Goal: Information Seeking & Learning: Learn about a topic

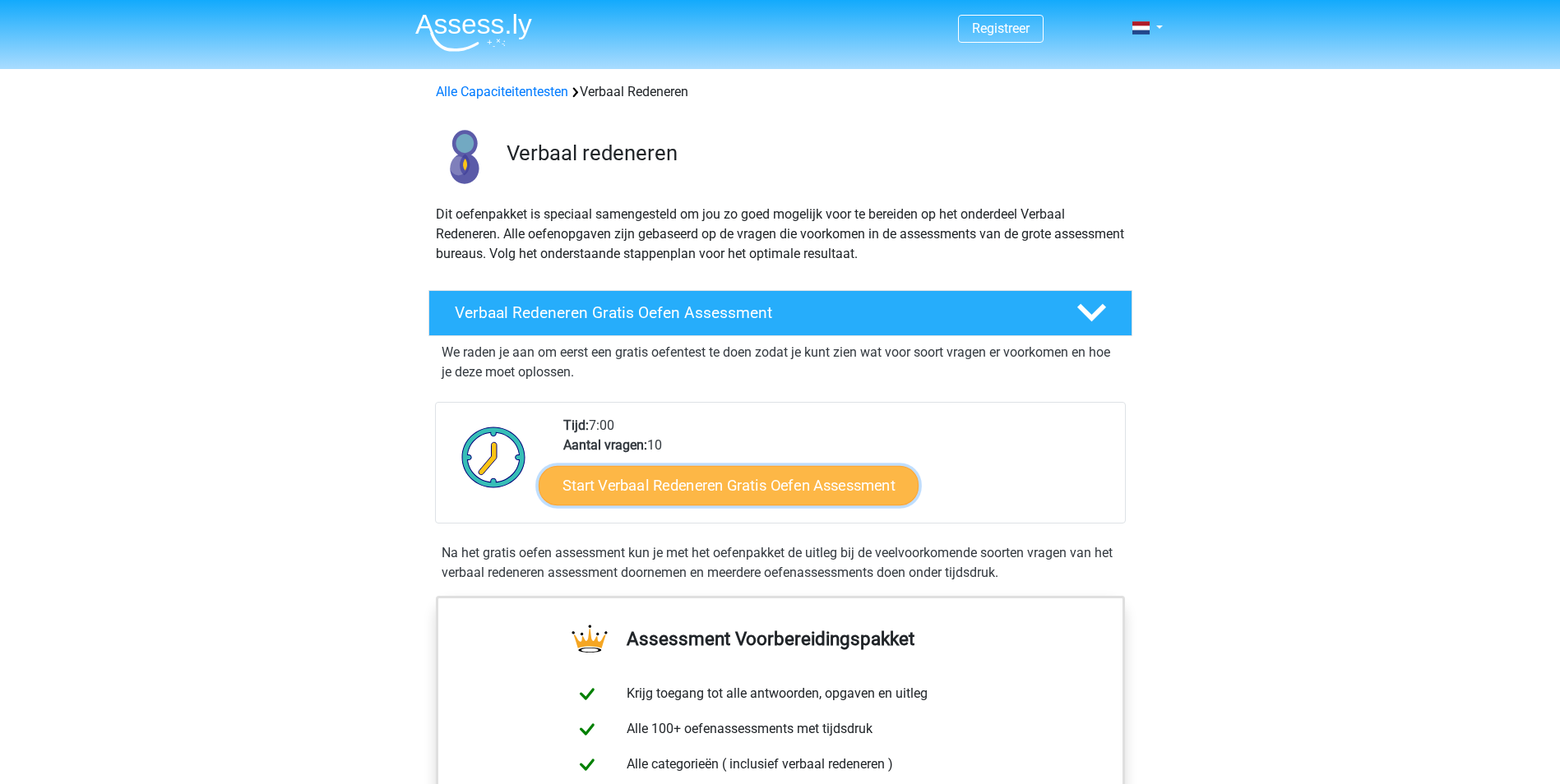
click at [714, 493] on link "Start Verbaal Redeneren Gratis Oefen Assessment" at bounding box center [728, 486] width 380 height 40
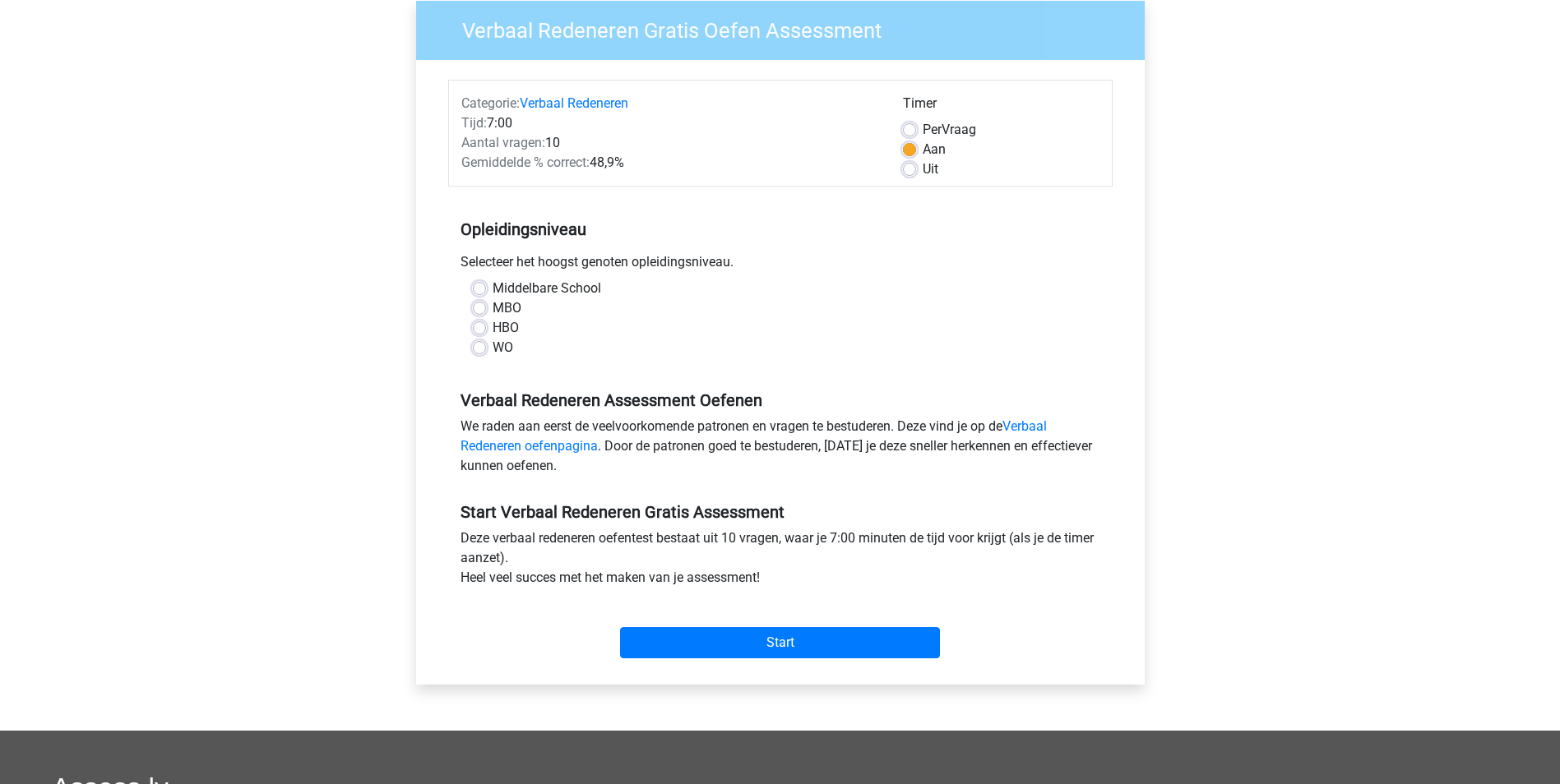
scroll to position [165, 0]
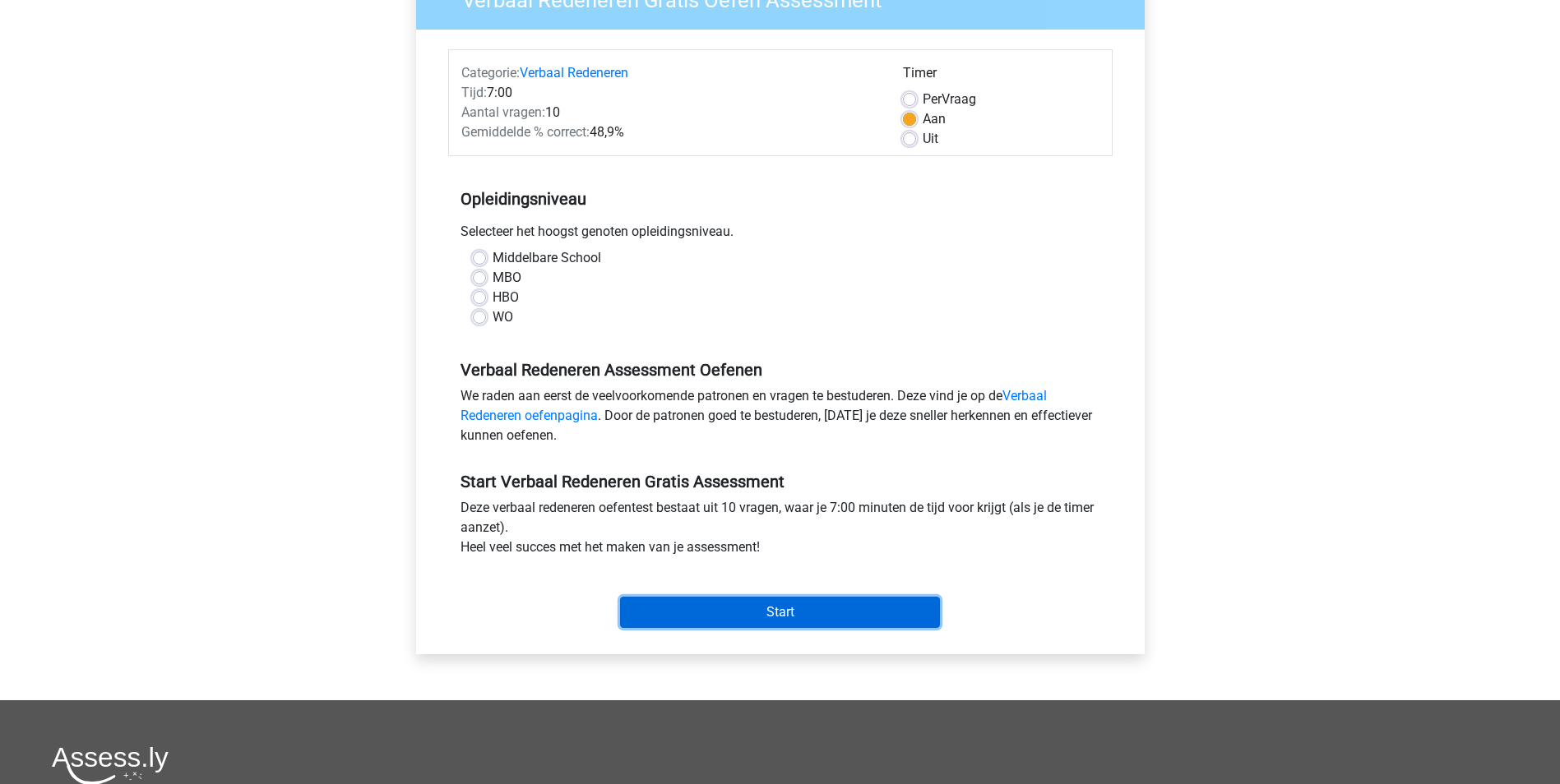
click at [685, 609] on input "Start" at bounding box center [780, 613] width 320 height 31
click at [493, 324] on label "WO" at bounding box center [502, 317] width 21 height 20
click at [479, 324] on input "WO" at bounding box center [479, 315] width 13 height 16
radio input "true"
click at [820, 600] on input "Start" at bounding box center [780, 613] width 320 height 31
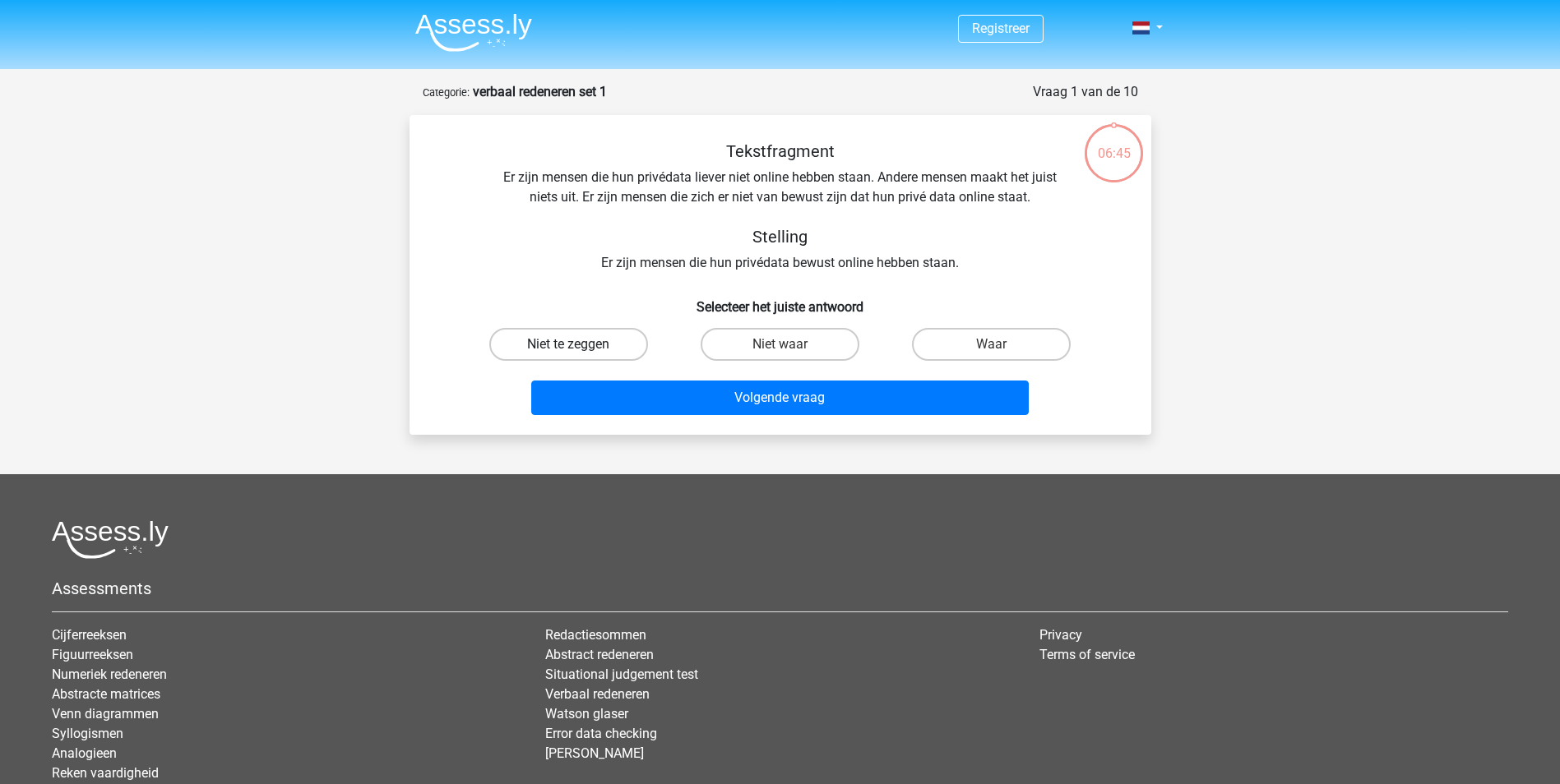
click at [511, 345] on label "Niet te zeggen" at bounding box center [568, 344] width 159 height 33
click at [568, 345] on input "Niet te zeggen" at bounding box center [573, 349] width 11 height 11
radio input "true"
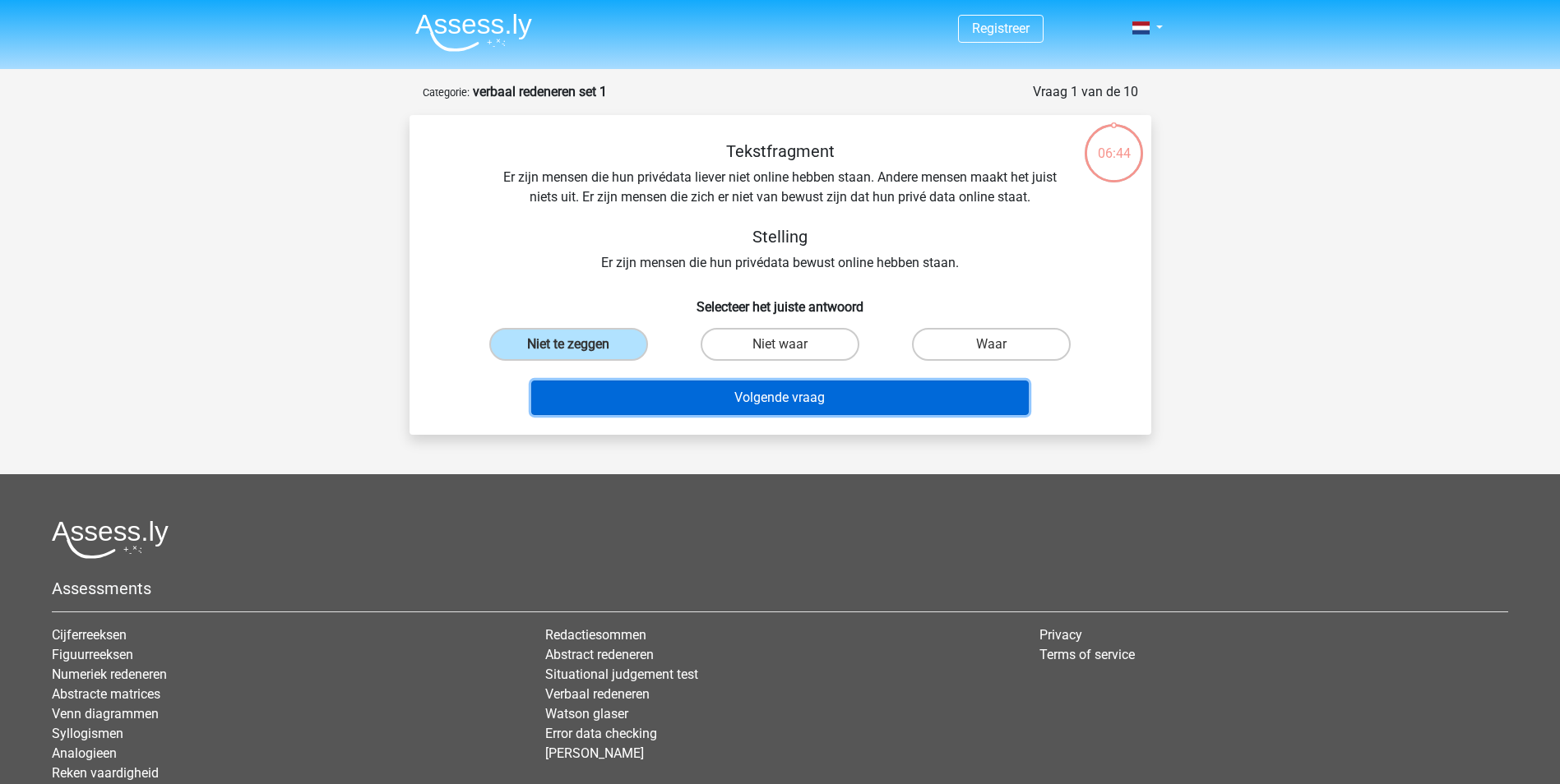
click at [758, 392] on button "Volgende vraag" at bounding box center [780, 398] width 497 height 35
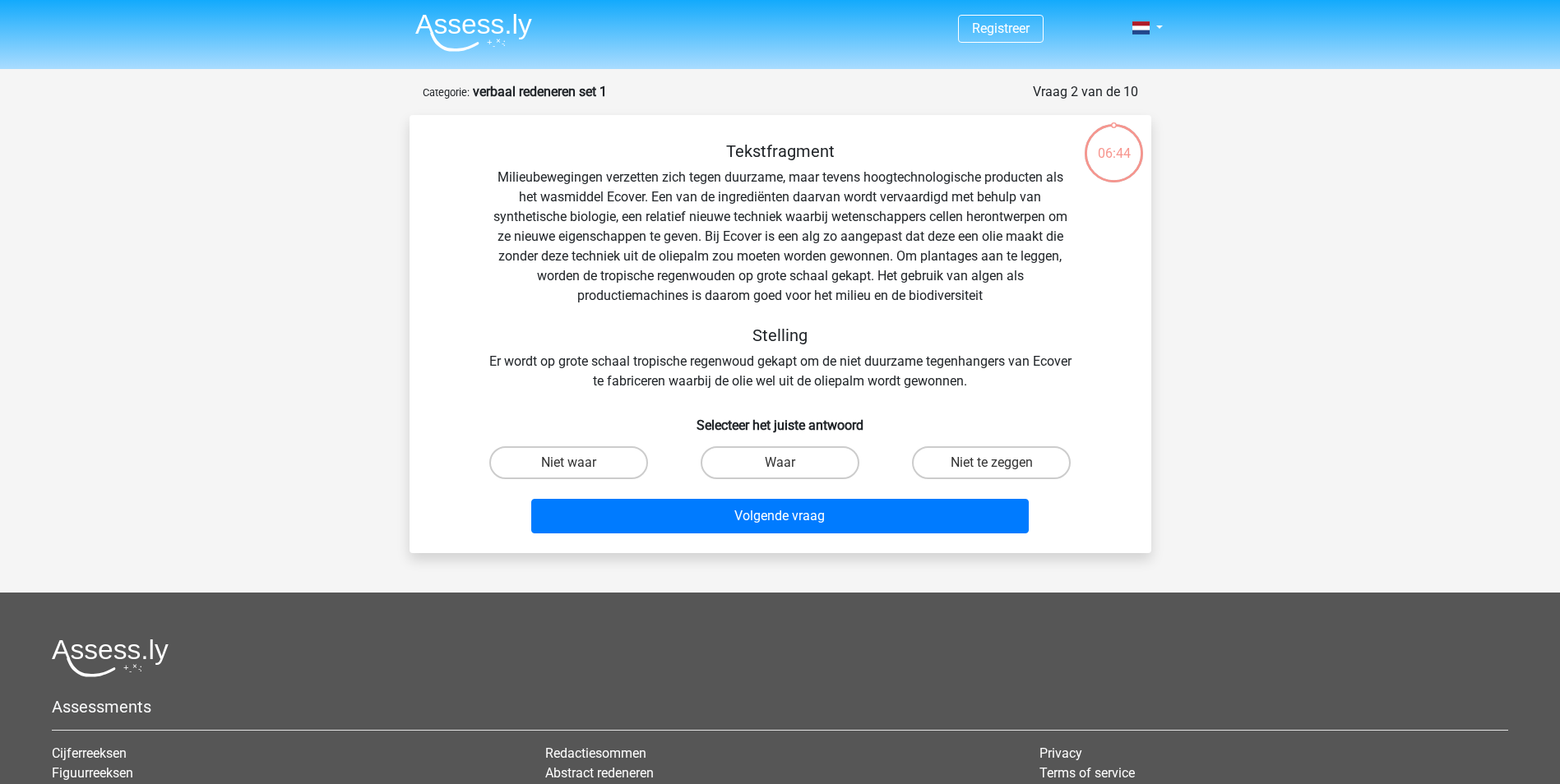
scroll to position [82, 0]
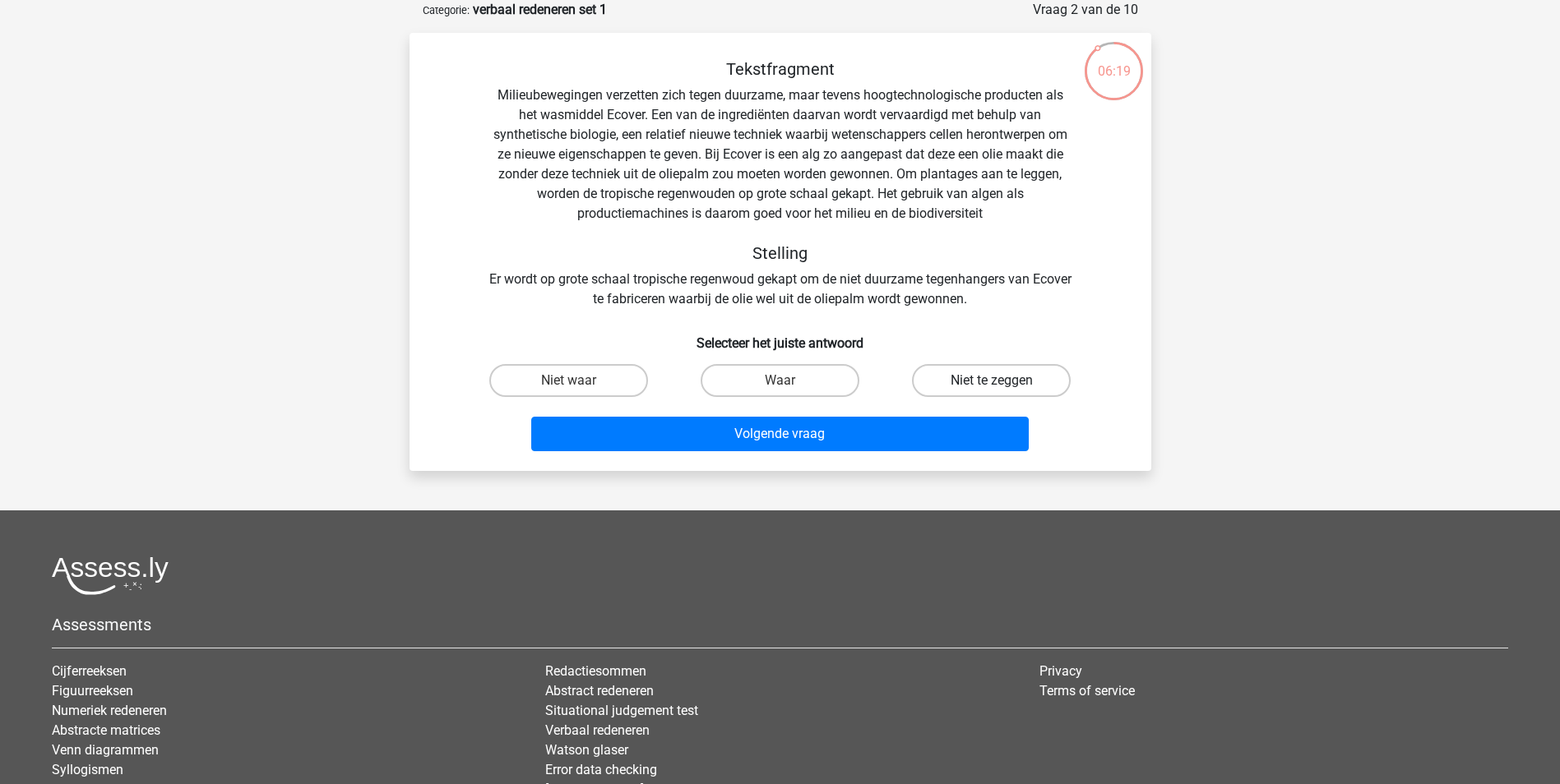
click at [951, 378] on label "Niet te zeggen" at bounding box center [991, 380] width 159 height 33
click at [992, 380] on input "Niet te zeggen" at bounding box center [997, 385] width 11 height 11
radio input "true"
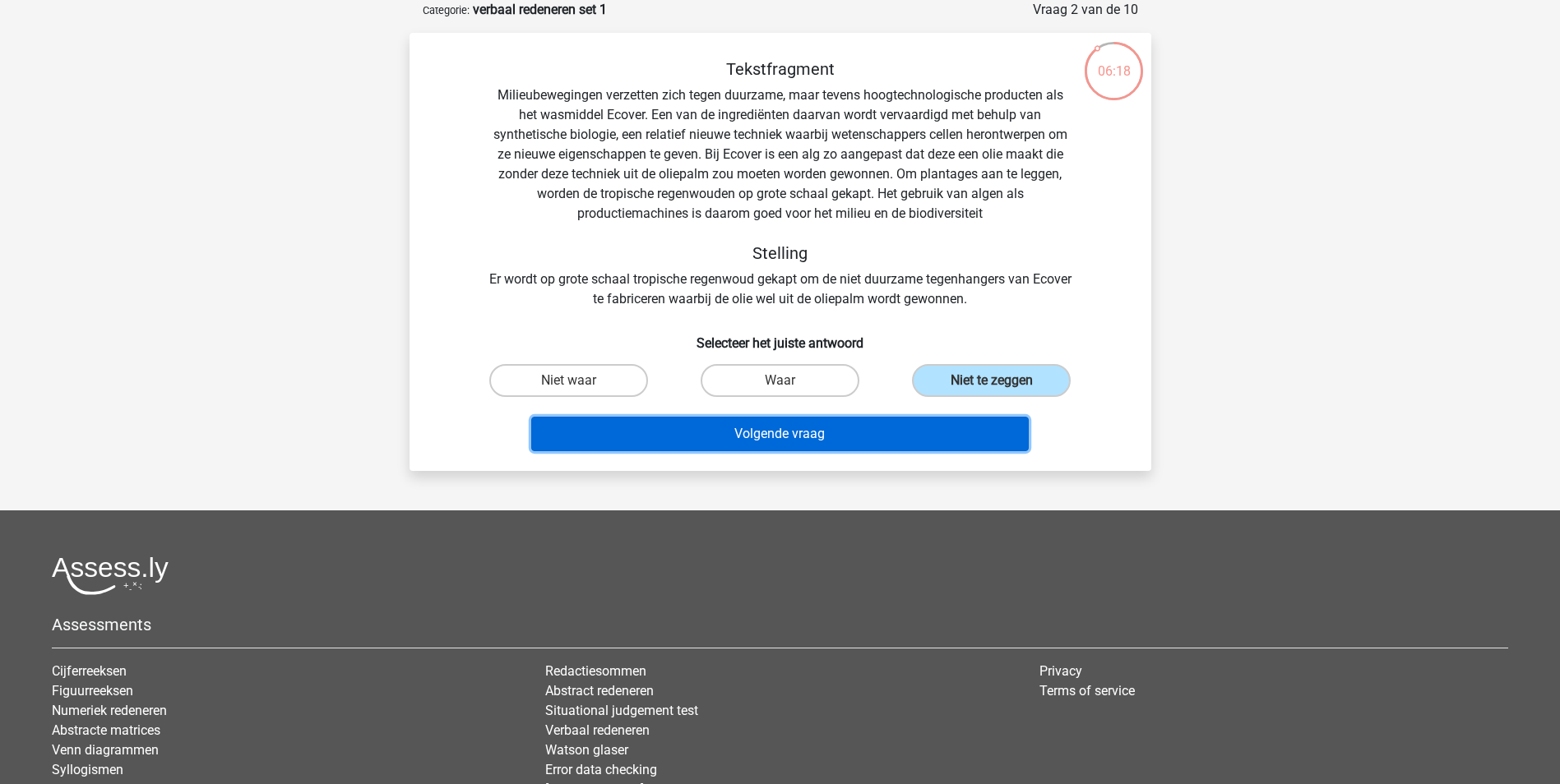
click at [827, 431] on button "Volgende vraag" at bounding box center [780, 434] width 497 height 35
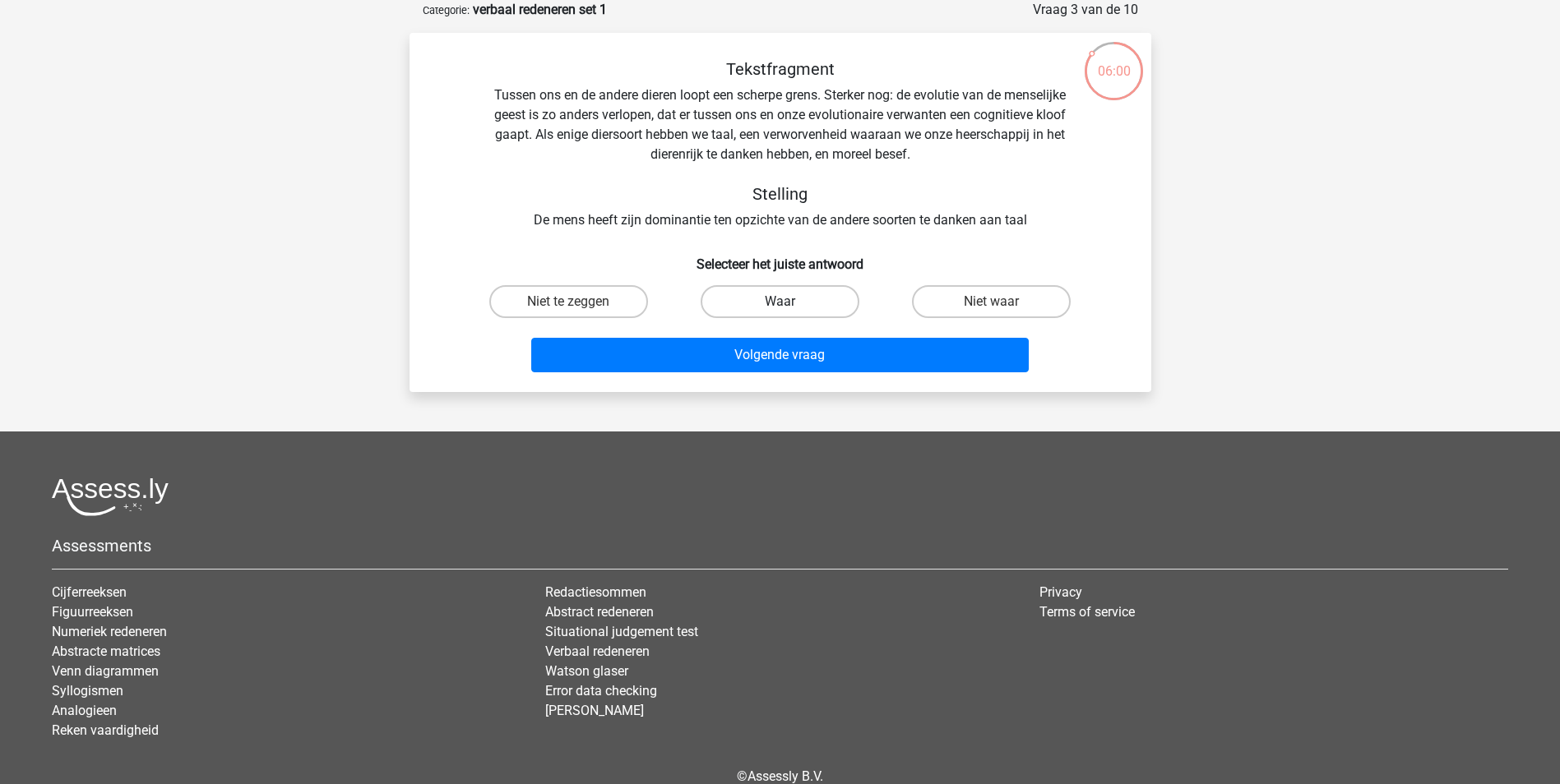
click at [817, 302] on label "Waar" at bounding box center [780, 301] width 159 height 33
click at [790, 302] on input "Waar" at bounding box center [784, 306] width 11 height 11
radio input "true"
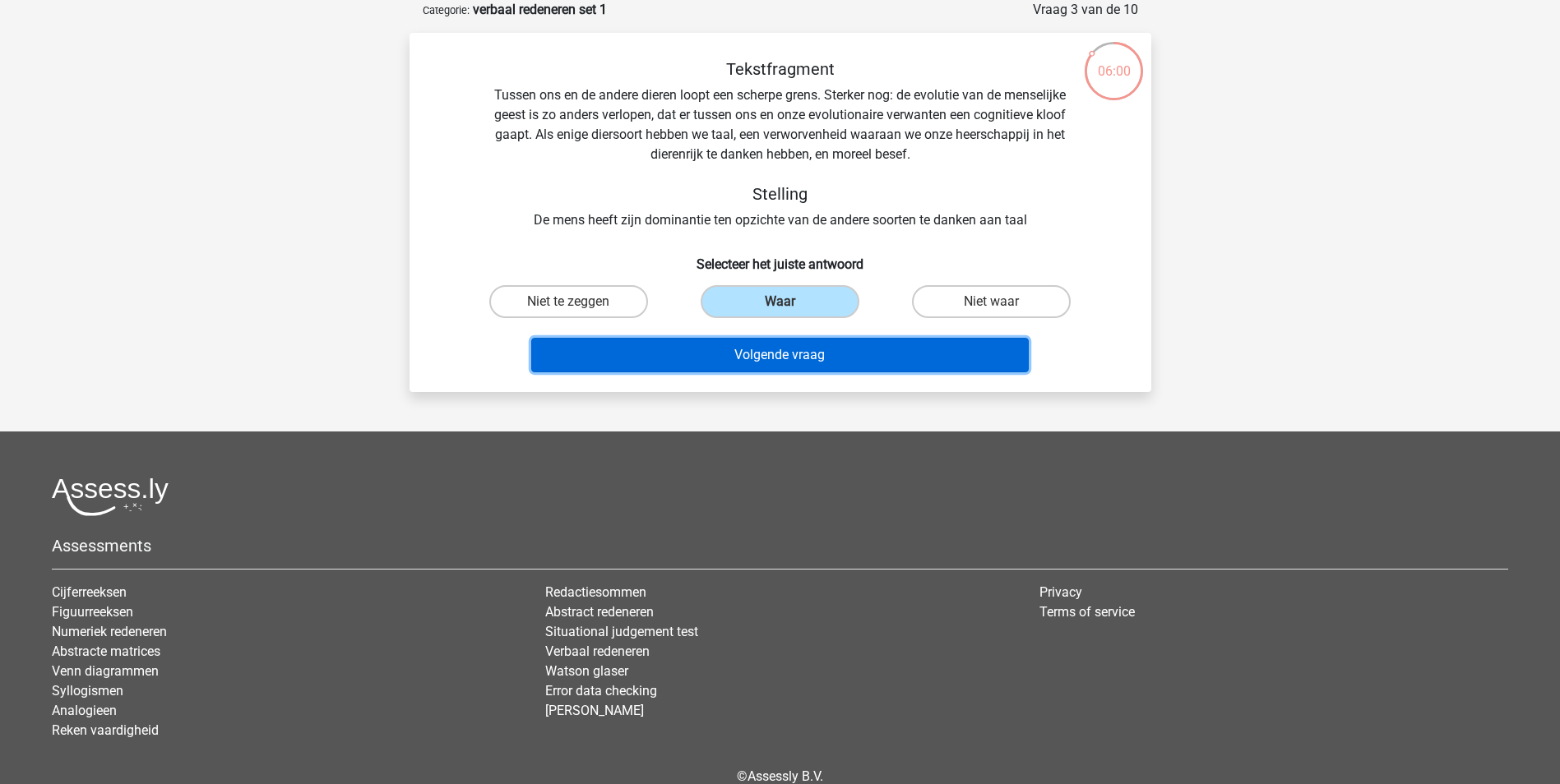
click at [815, 357] on button "Volgende vraag" at bounding box center [780, 355] width 497 height 35
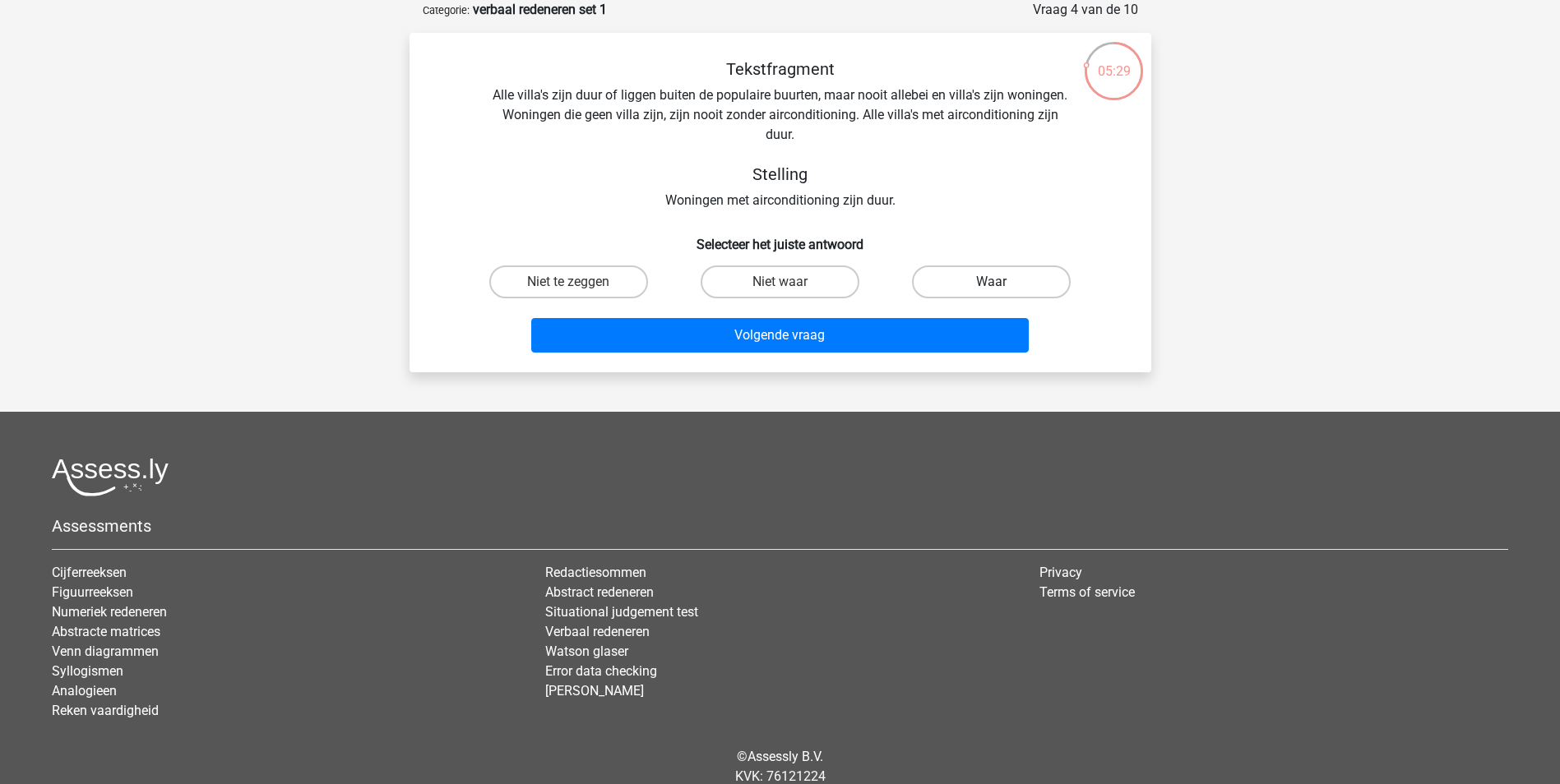
click at [983, 282] on label "Waar" at bounding box center [991, 282] width 159 height 33
click at [992, 282] on input "Waar" at bounding box center [997, 287] width 11 height 11
radio input "true"
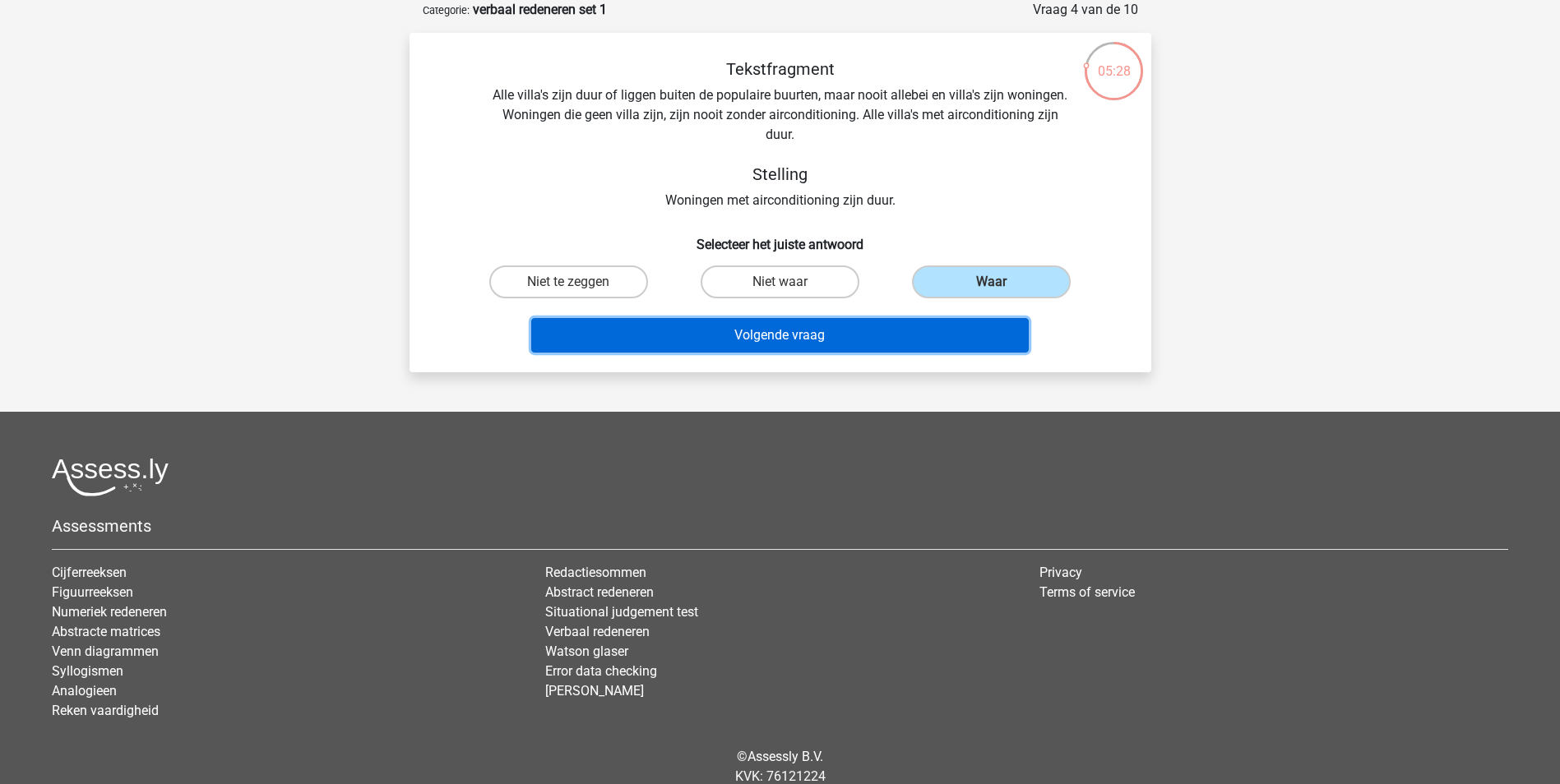
click at [844, 337] on button "Volgende vraag" at bounding box center [780, 335] width 497 height 35
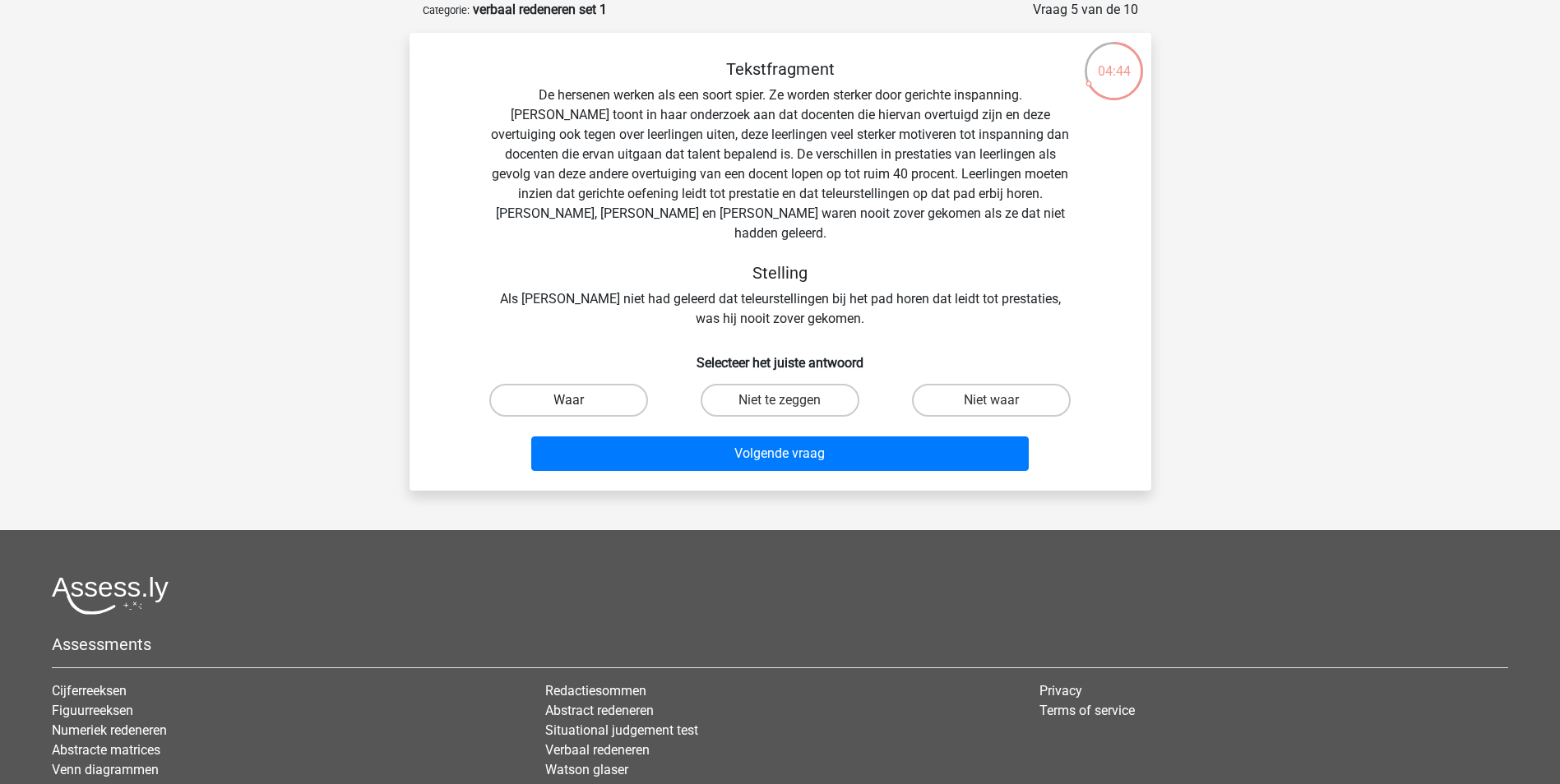
click at [604, 385] on label "Waar" at bounding box center [568, 400] width 159 height 33
click at [579, 400] on input "Waar" at bounding box center [573, 405] width 11 height 11
radio input "true"
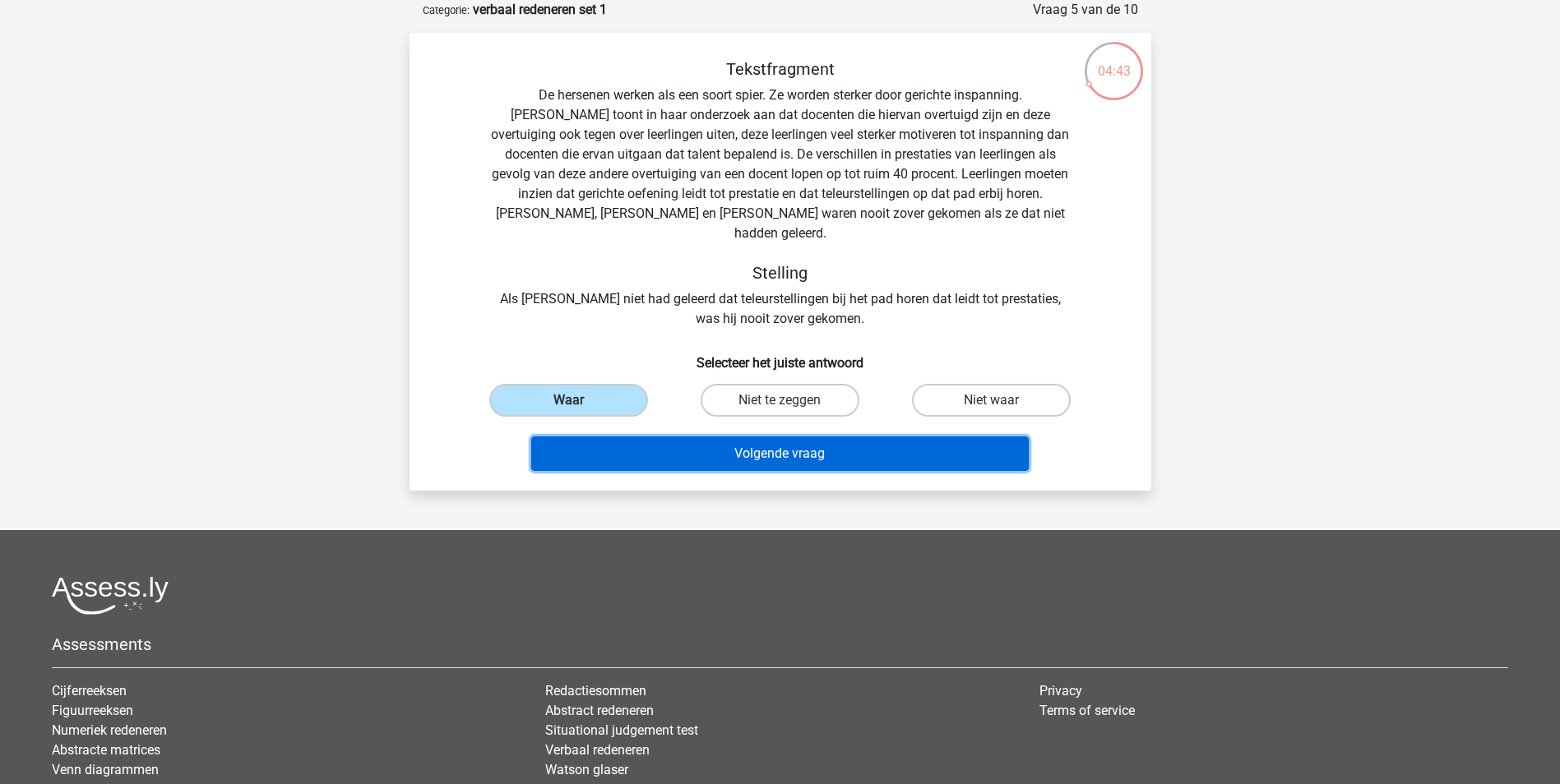
click at [670, 436] on button "Volgende vraag" at bounding box center [780, 454] width 497 height 35
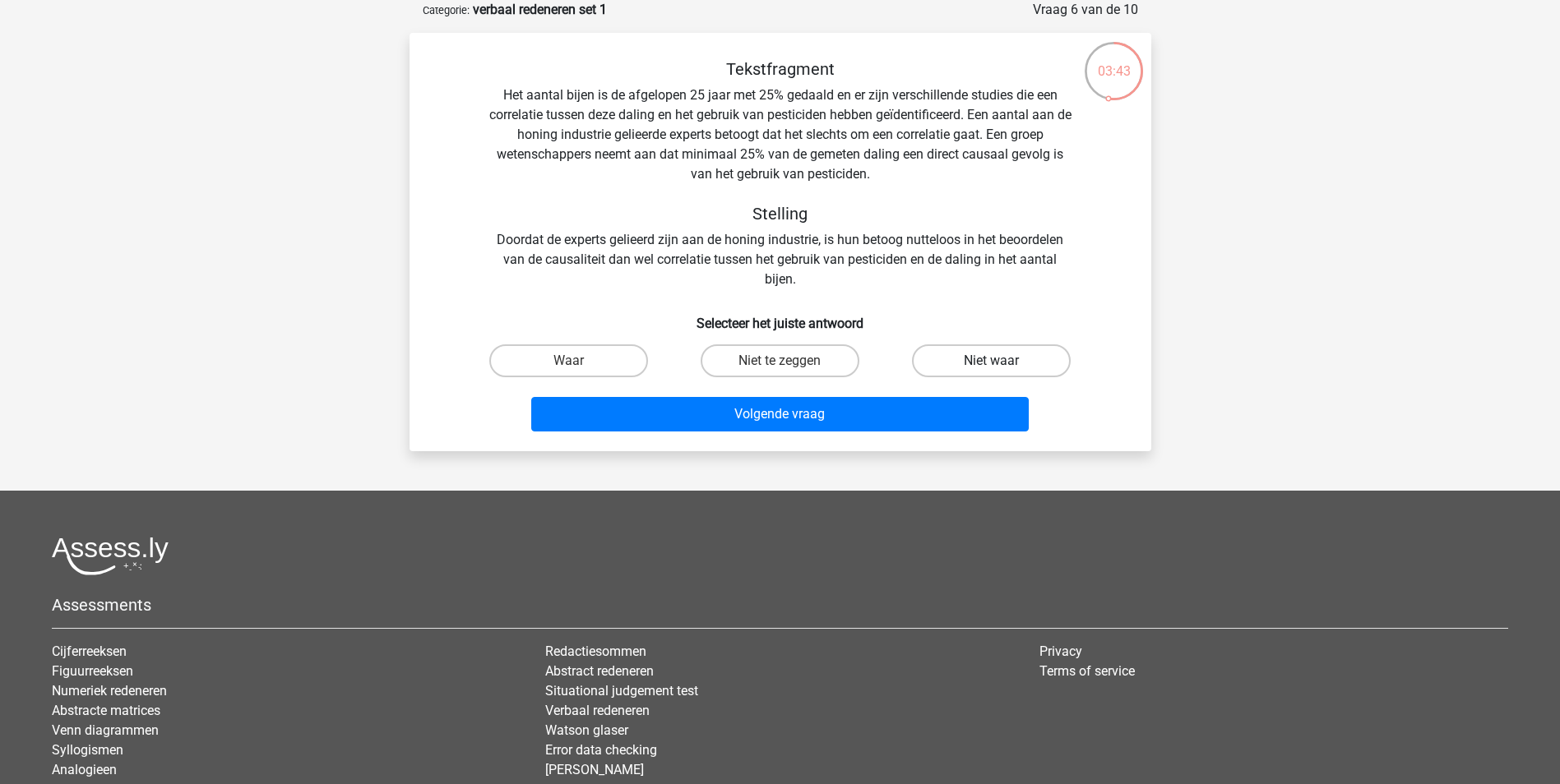
click at [1023, 353] on label "Niet waar" at bounding box center [991, 361] width 159 height 33
click at [1002, 361] on input "Niet waar" at bounding box center [997, 366] width 11 height 11
radio input "true"
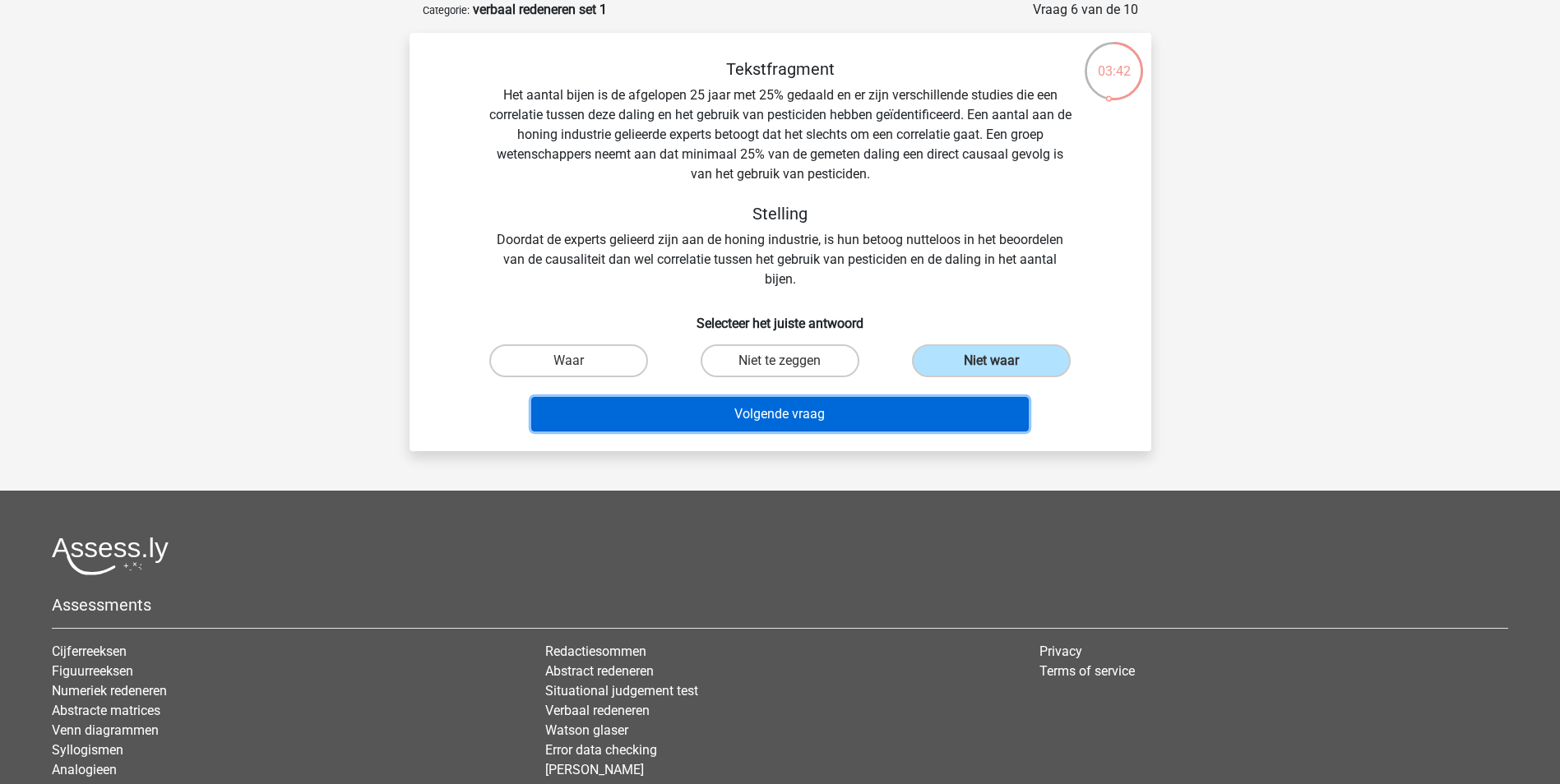
click at [941, 413] on button "Volgende vraag" at bounding box center [780, 414] width 497 height 35
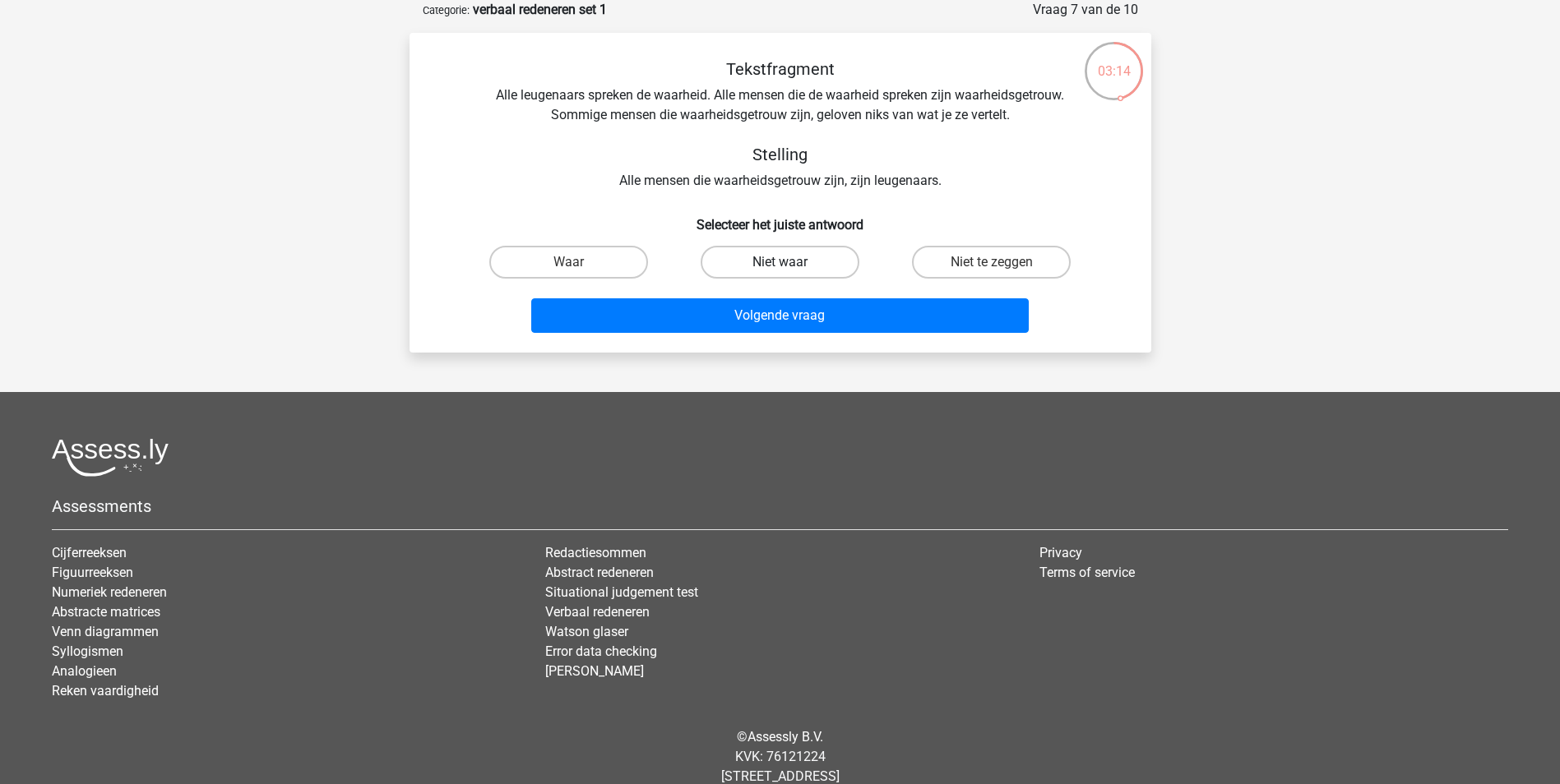
click at [794, 264] on label "Niet waar" at bounding box center [780, 262] width 159 height 33
click at [790, 264] on input "Niet waar" at bounding box center [784, 267] width 11 height 11
radio input "true"
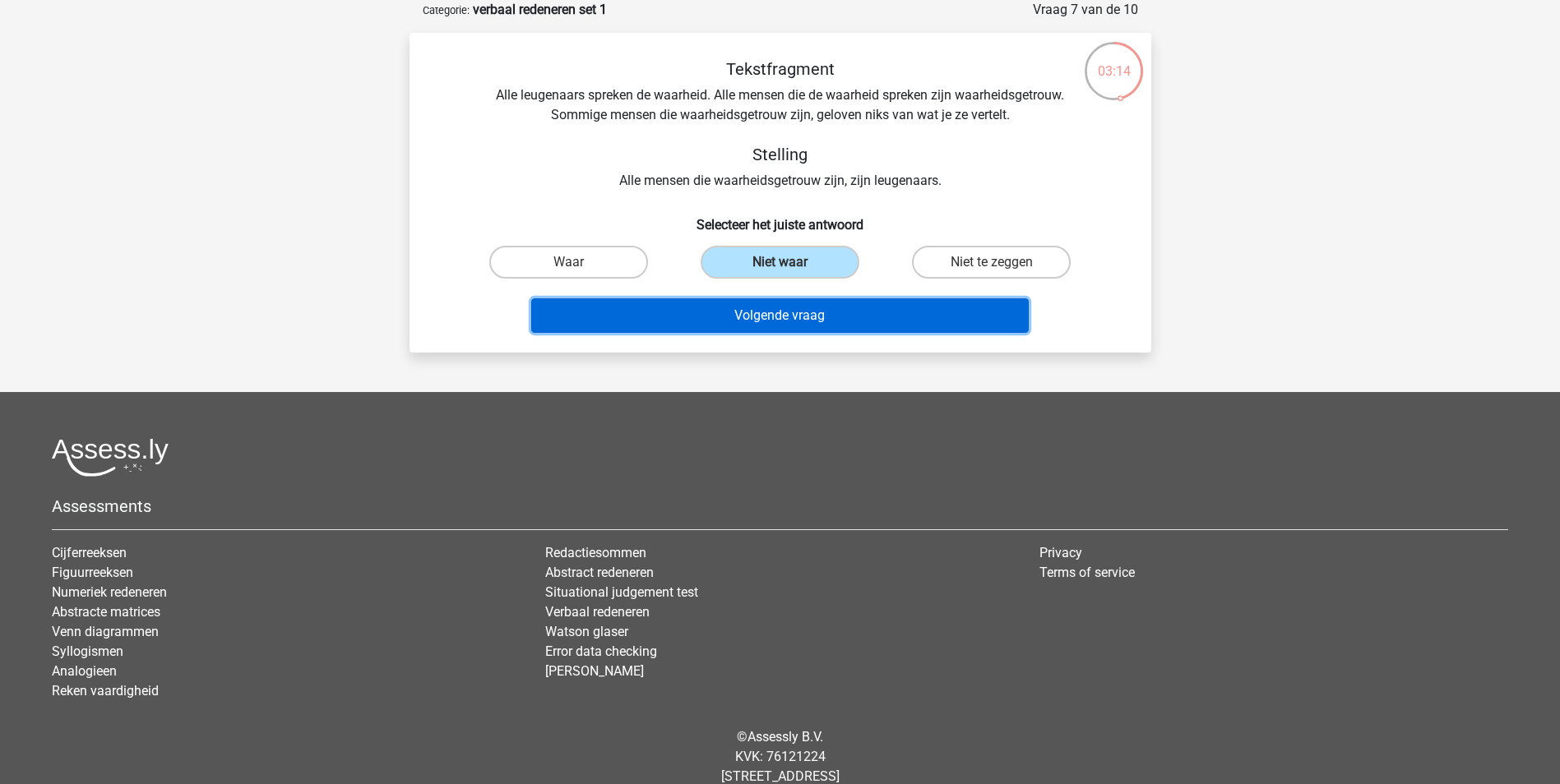
click at [788, 312] on button "Volgende vraag" at bounding box center [780, 315] width 497 height 35
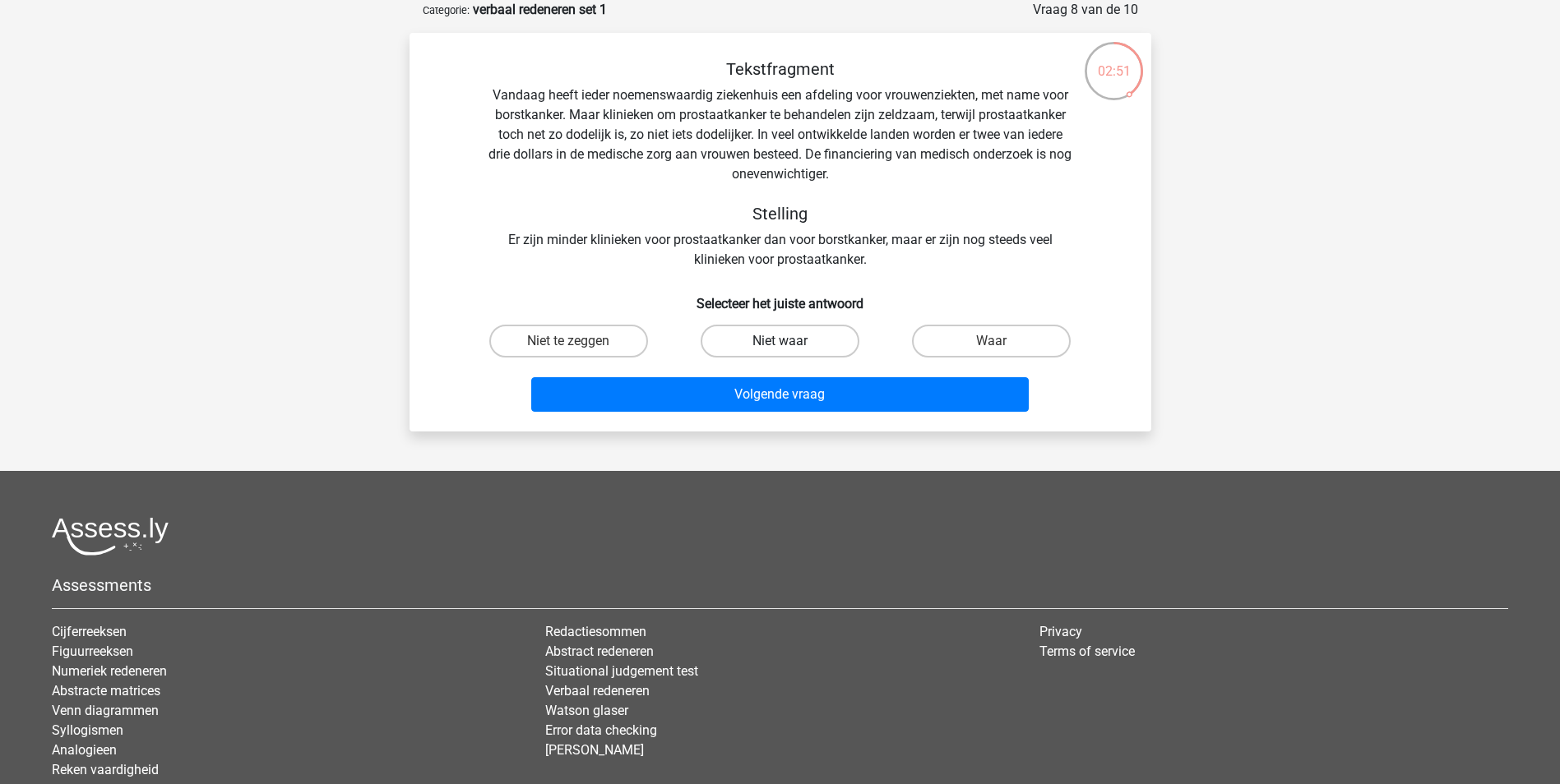
click at [802, 332] on label "Niet waar" at bounding box center [780, 341] width 159 height 33
click at [790, 341] on input "Niet waar" at bounding box center [784, 346] width 11 height 11
radio input "true"
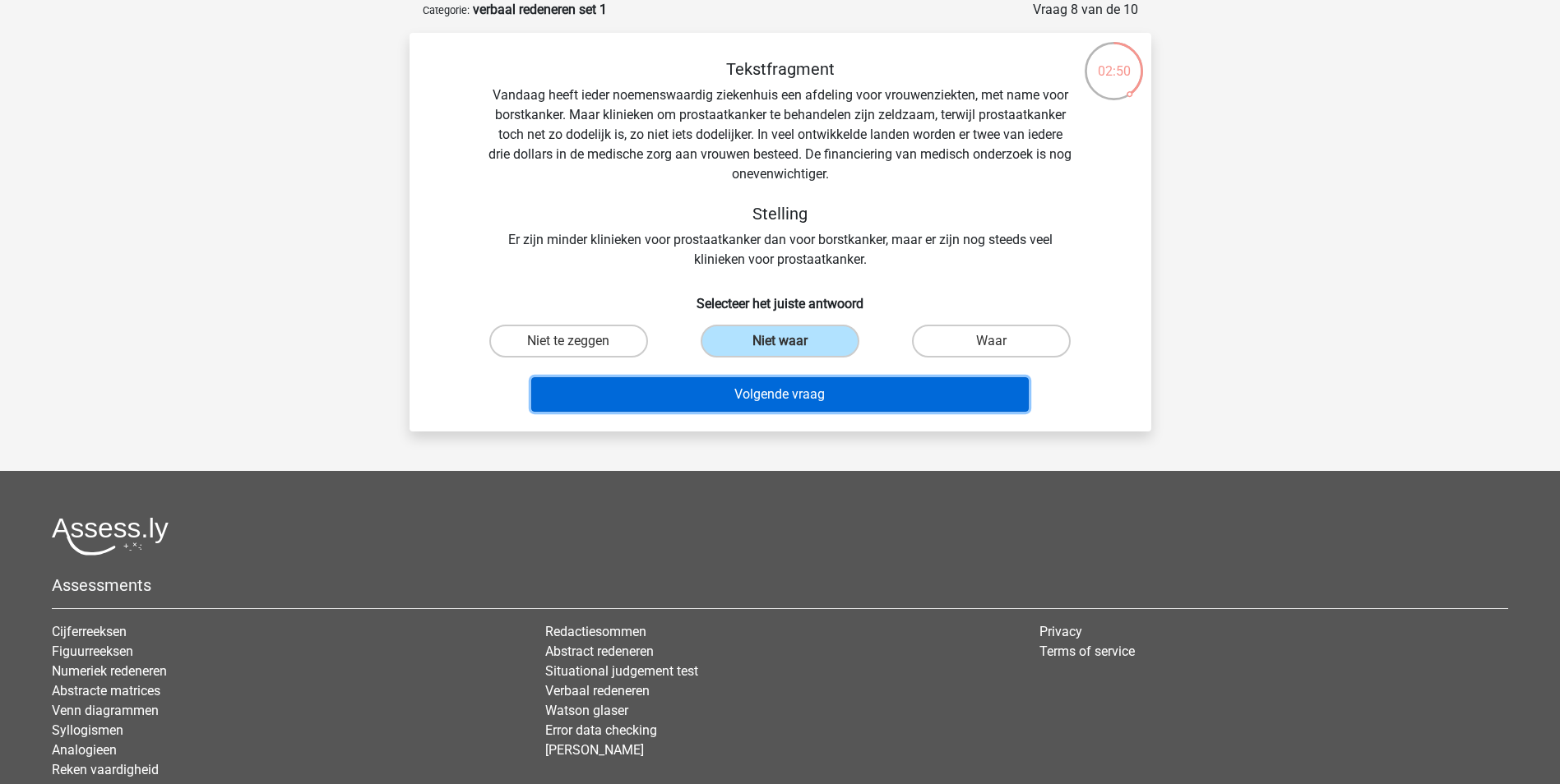
click at [814, 404] on button "Volgende vraag" at bounding box center [780, 394] width 497 height 35
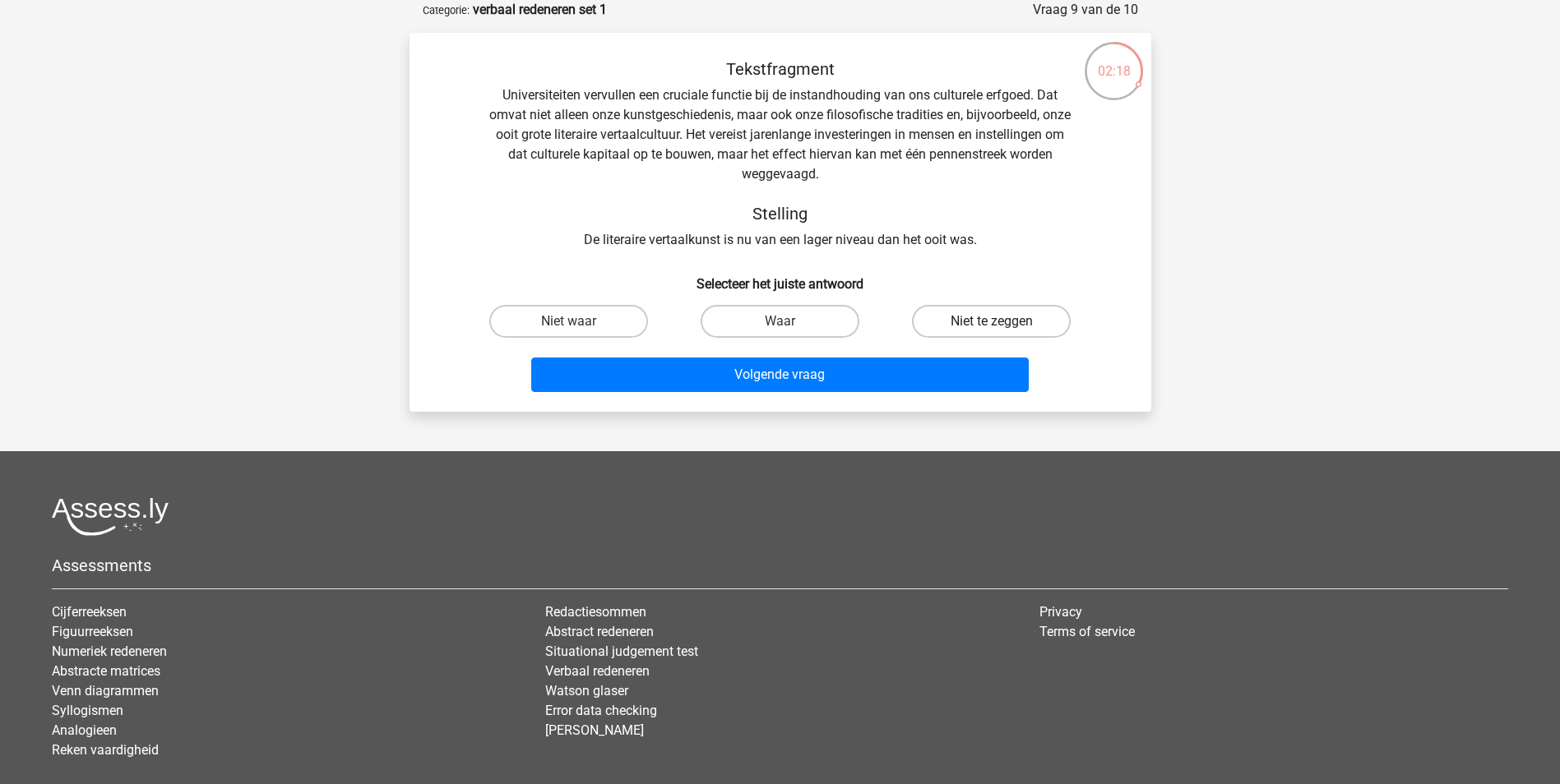
click at [946, 308] on label "Niet te zeggen" at bounding box center [991, 321] width 159 height 33
click at [992, 321] on input "Niet te zeggen" at bounding box center [997, 326] width 11 height 11
radio input "true"
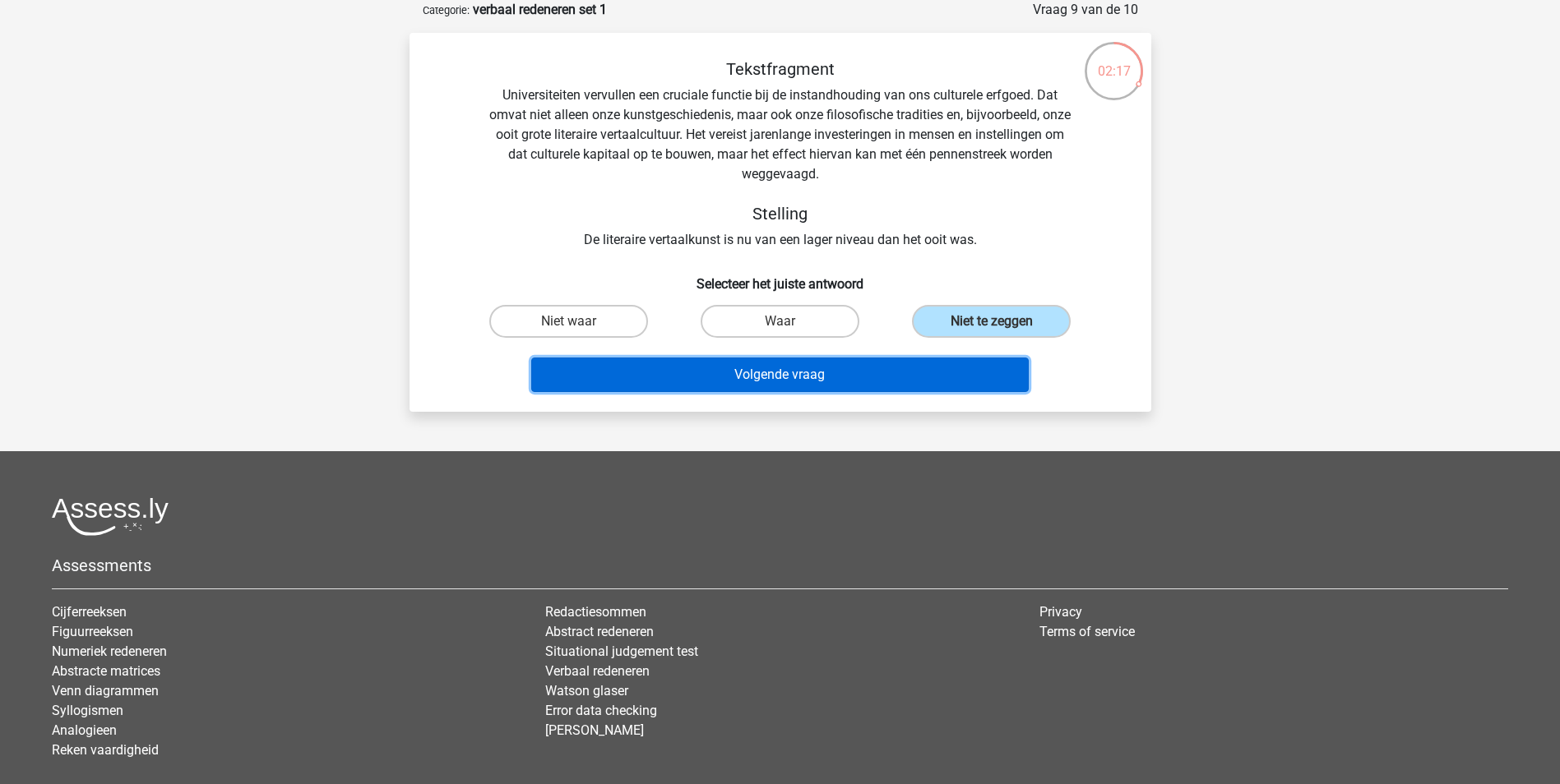
click at [951, 385] on button "Volgende vraag" at bounding box center [780, 375] width 497 height 35
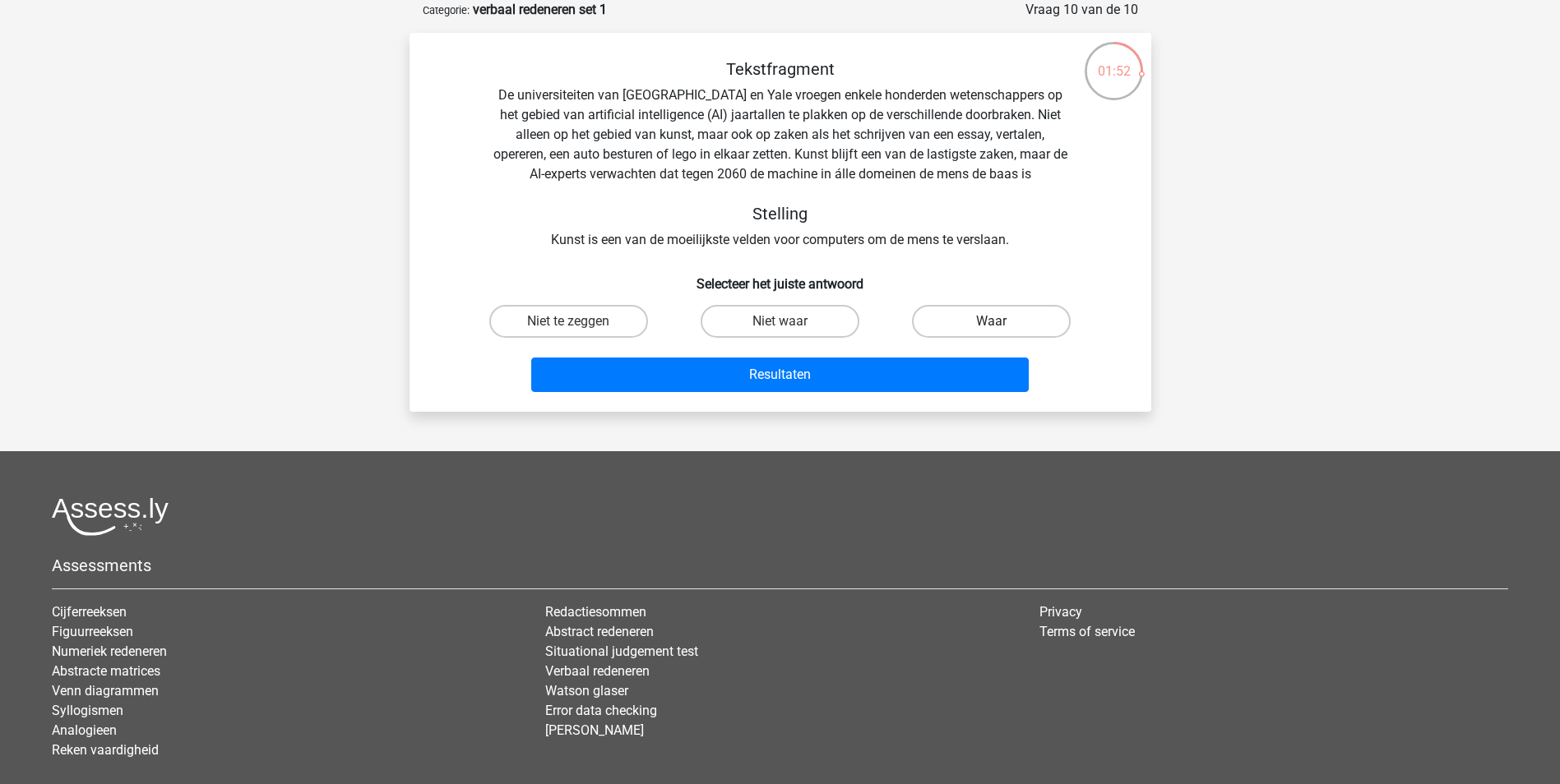
click at [978, 322] on label "Waar" at bounding box center [991, 321] width 159 height 33
click at [992, 322] on input "Waar" at bounding box center [997, 326] width 11 height 11
radio input "true"
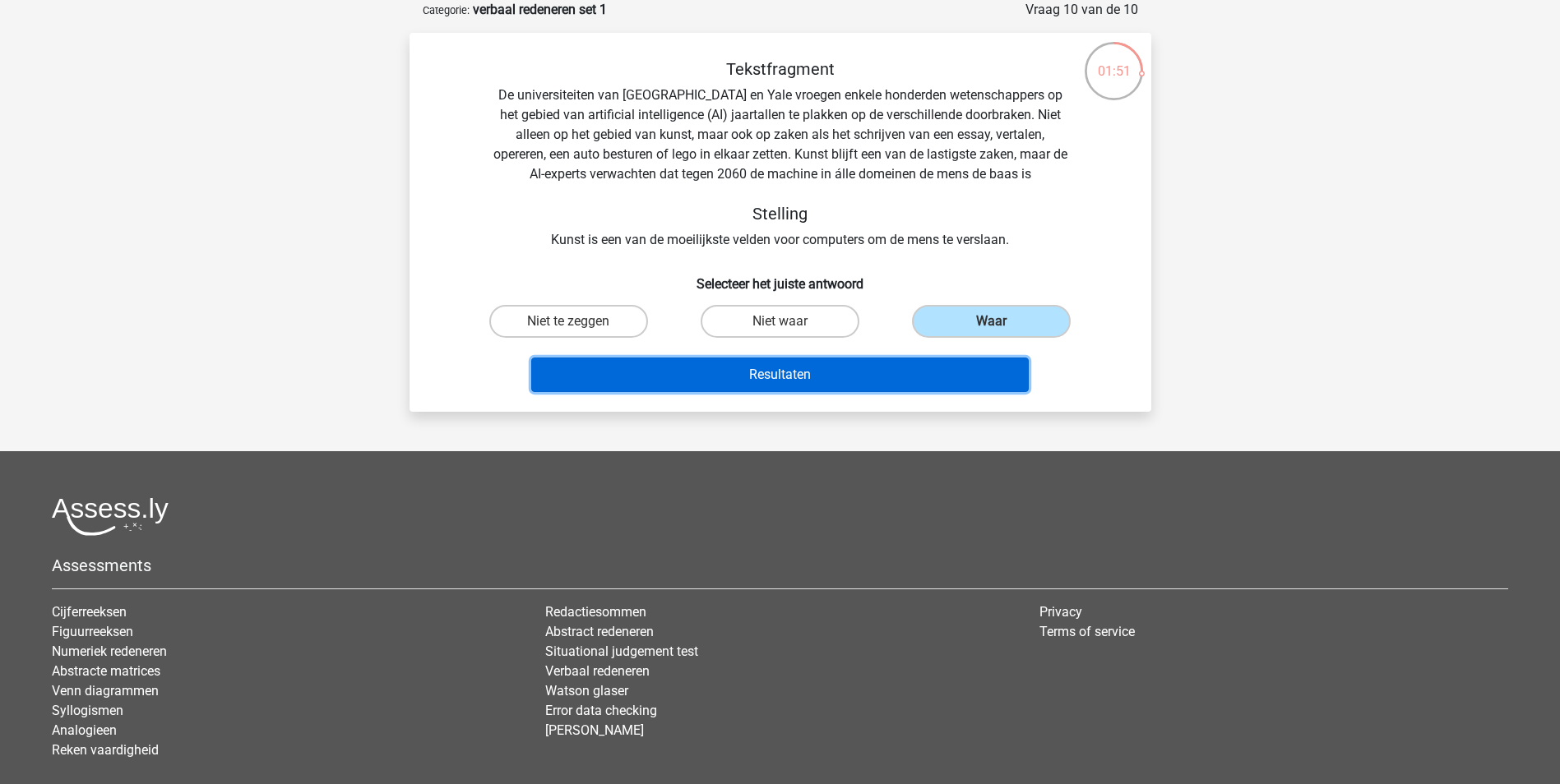
click at [948, 371] on button "Resultaten" at bounding box center [780, 375] width 497 height 35
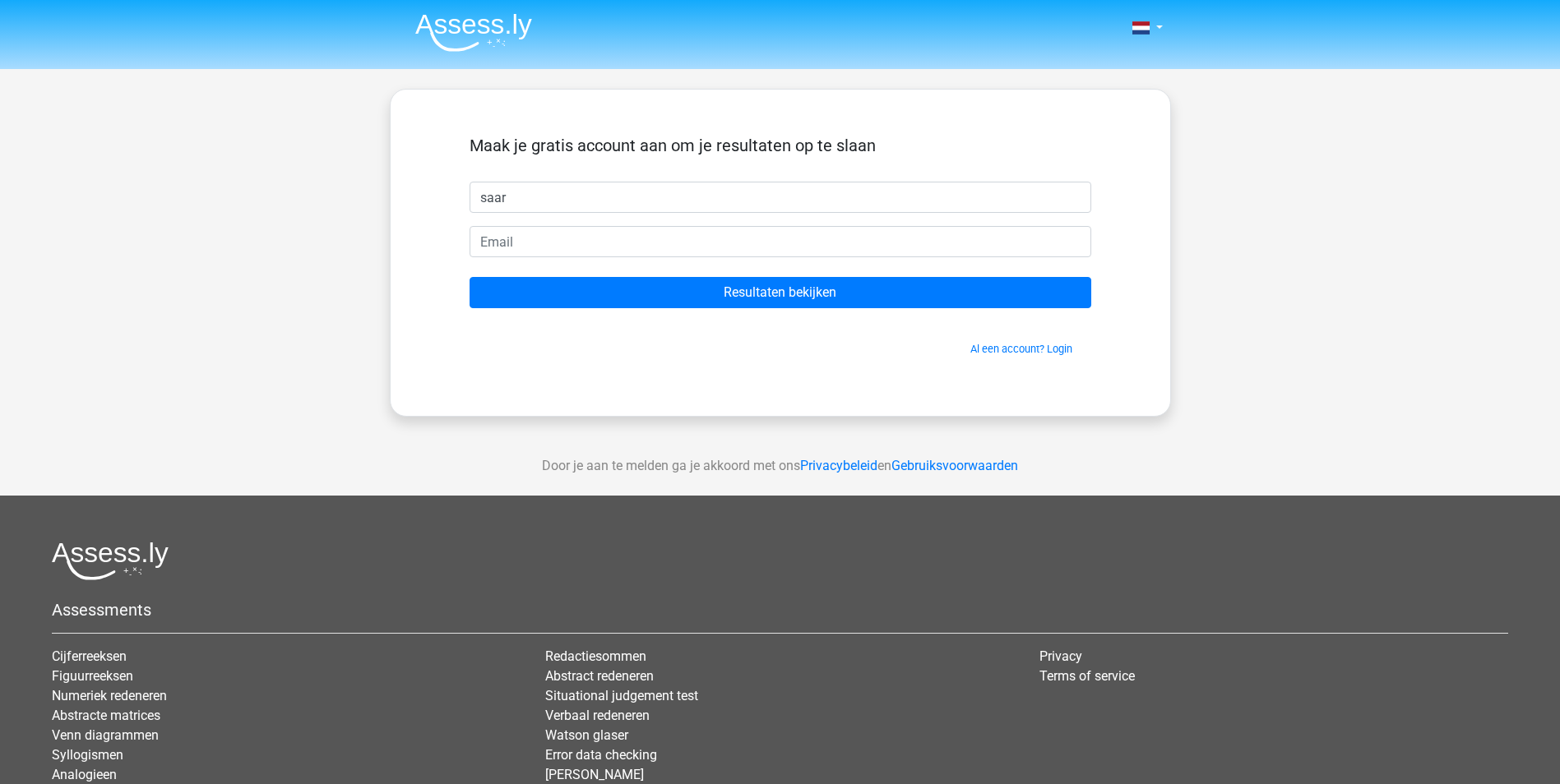
type input "saar"
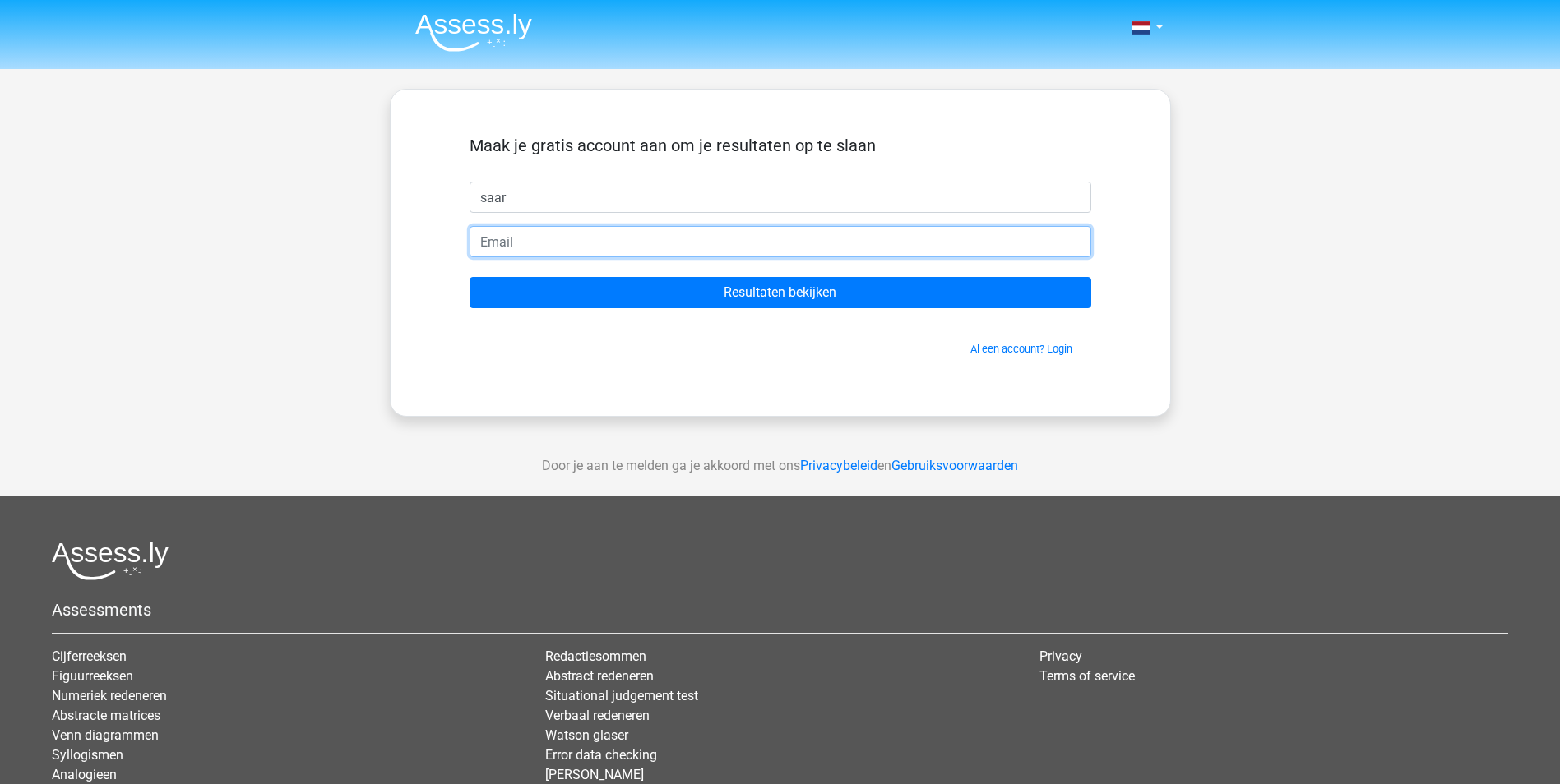
click at [628, 253] on input "email" at bounding box center [780, 242] width 622 height 31
type input "[EMAIL_ADDRESS][DOMAIN_NAME]"
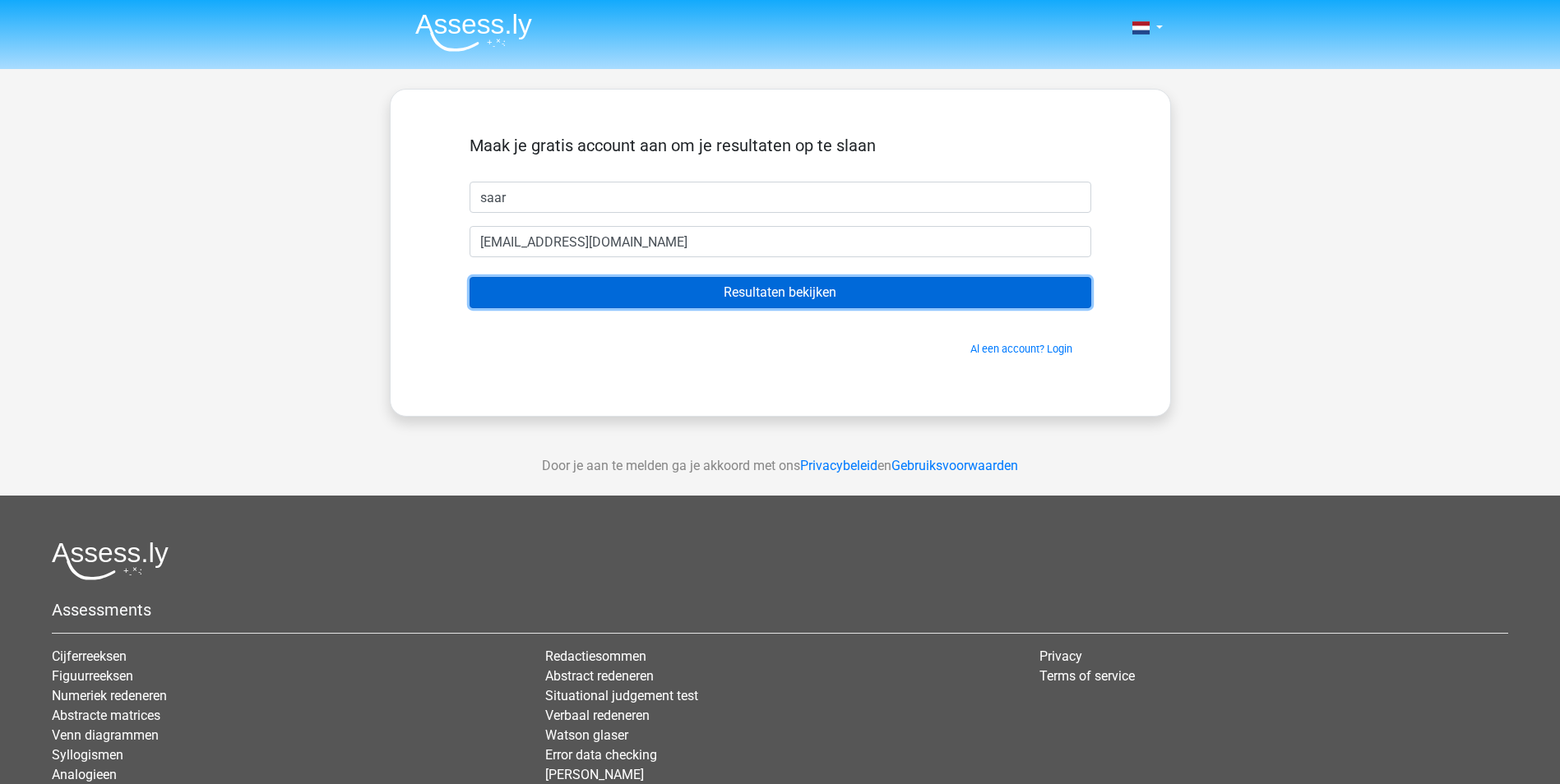
click at [768, 292] on input "Resultaten bekijken" at bounding box center [780, 292] width 622 height 31
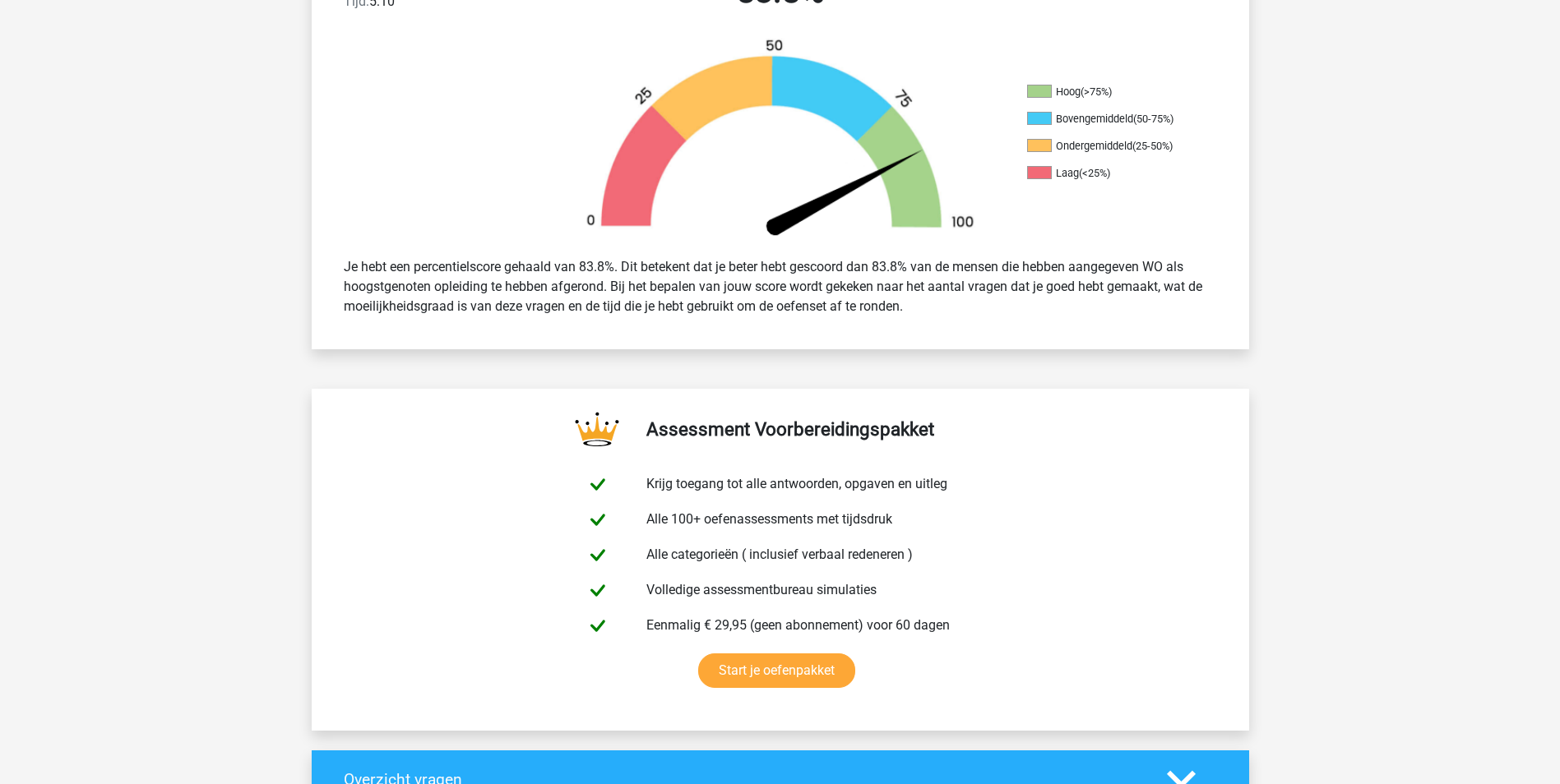
scroll to position [165, 0]
